Goal: Use online tool/utility: Use online tool/utility

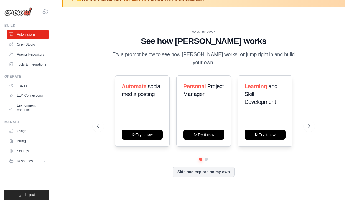
scroll to position [19, 0]
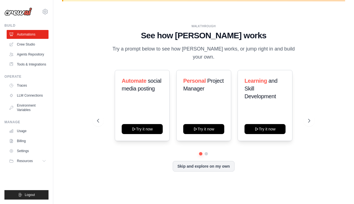
click at [31, 44] on link "Crew Studio" at bounding box center [28, 44] width 42 height 9
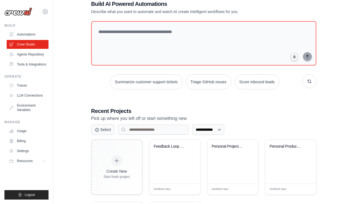
scroll to position [67, 0]
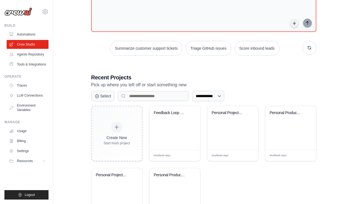
click at [173, 127] on div "Feedback Loop User Stories & Techni..." at bounding box center [174, 128] width 51 height 44
click at [171, 124] on div "Feedback Loop User Stories & Techni..." at bounding box center [174, 128] width 51 height 44
click at [170, 124] on div "Feedback Loop User Stories & Techni..." at bounding box center [174, 128] width 51 height 44
click at [166, 153] on span "Modified 4 days" at bounding box center [162, 155] width 17 height 4
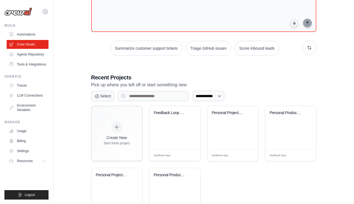
click at [169, 138] on div "Feedback Loop User Stories & Techni..." at bounding box center [174, 128] width 51 height 44
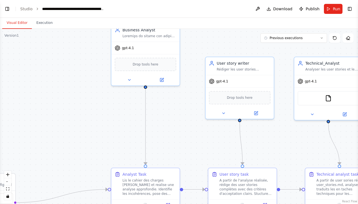
scroll to position [1698, 0]
click at [7, 183] on button "zoom out" at bounding box center [7, 181] width 7 height 7
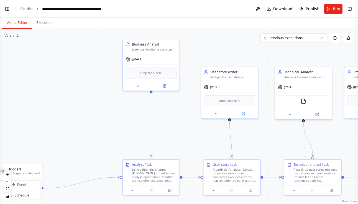
click at [7, 183] on button "zoom out" at bounding box center [7, 181] width 7 height 7
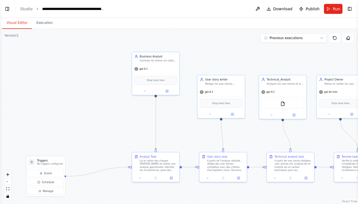
click at [7, 183] on button "zoom out" at bounding box center [7, 181] width 7 height 7
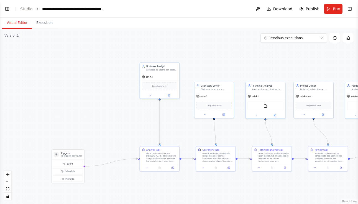
click at [7, 183] on button "zoom out" at bounding box center [7, 181] width 7 height 7
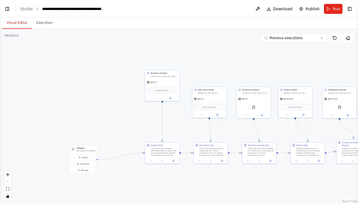
click at [7, 183] on div "React Flow controls" at bounding box center [7, 185] width 7 height 29
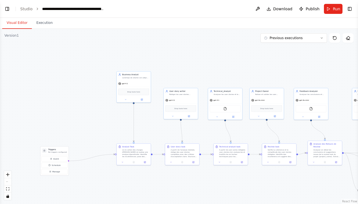
drag, startPoint x: 232, startPoint y: 65, endPoint x: 203, endPoint y: 66, distance: 28.6
click at [203, 66] on div ".deletable-edge-delete-btn { width: 20px; height: 20px; border: 0px solid #ffff…" at bounding box center [179, 116] width 358 height 175
